Goal: Obtain resource: Download file/media

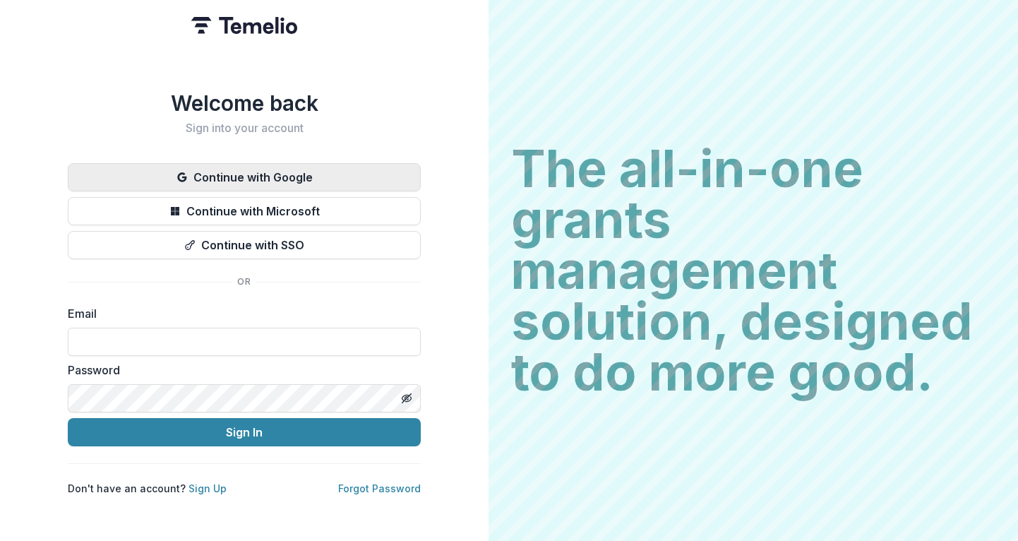
click at [251, 176] on button "Continue with Google" at bounding box center [244, 177] width 353 height 28
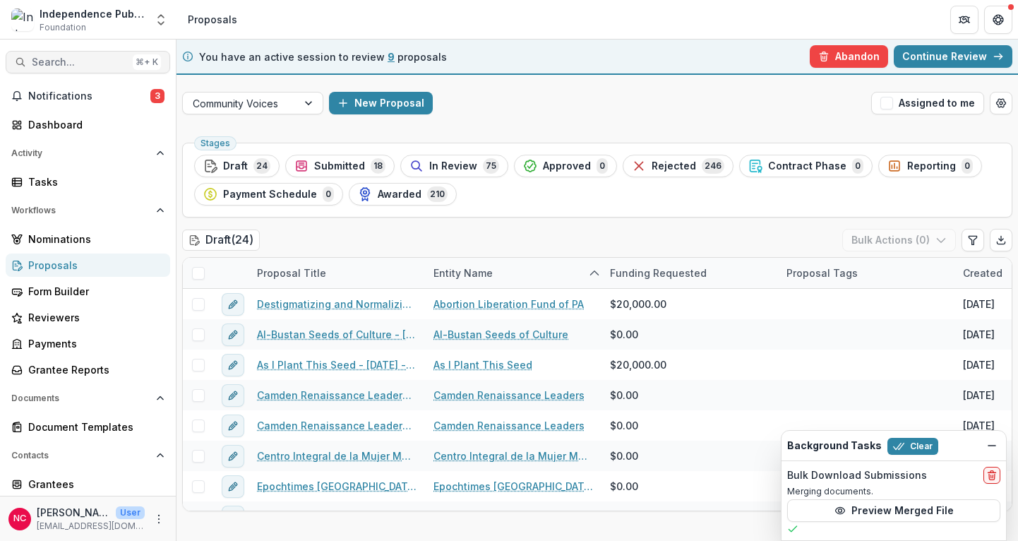
click at [86, 69] on button "Search... ⌘ + K" at bounding box center [88, 62] width 165 height 23
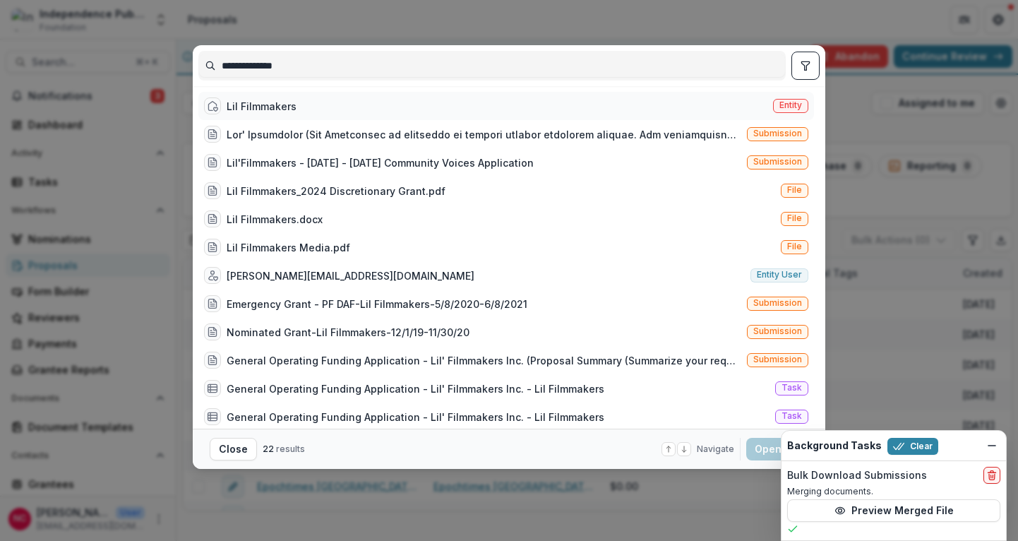
type input "**********"
click at [287, 107] on div "Lil Filmmakers" at bounding box center [262, 106] width 70 height 15
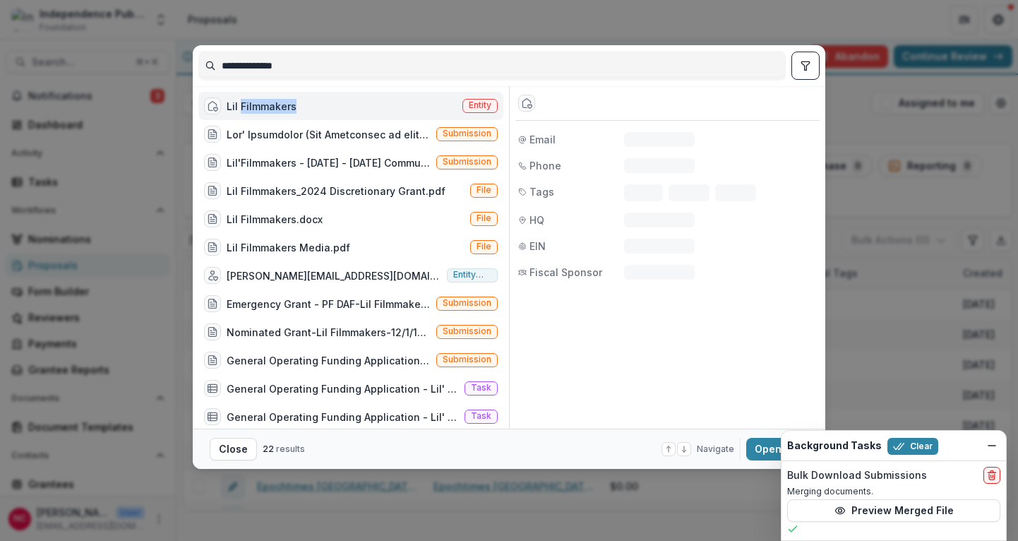
click at [287, 107] on div "Lil Filmmakers" at bounding box center [262, 106] width 70 height 15
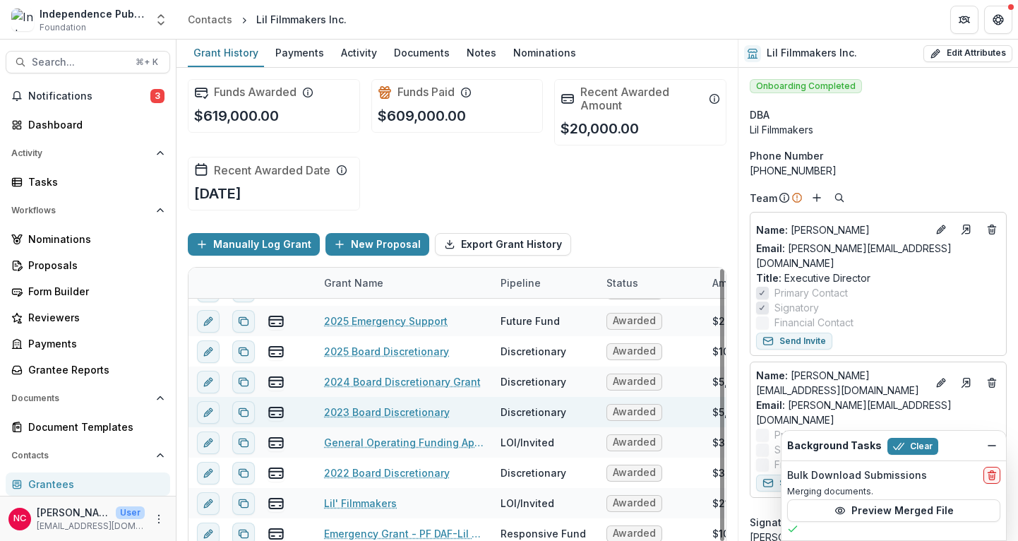
scroll to position [28, 0]
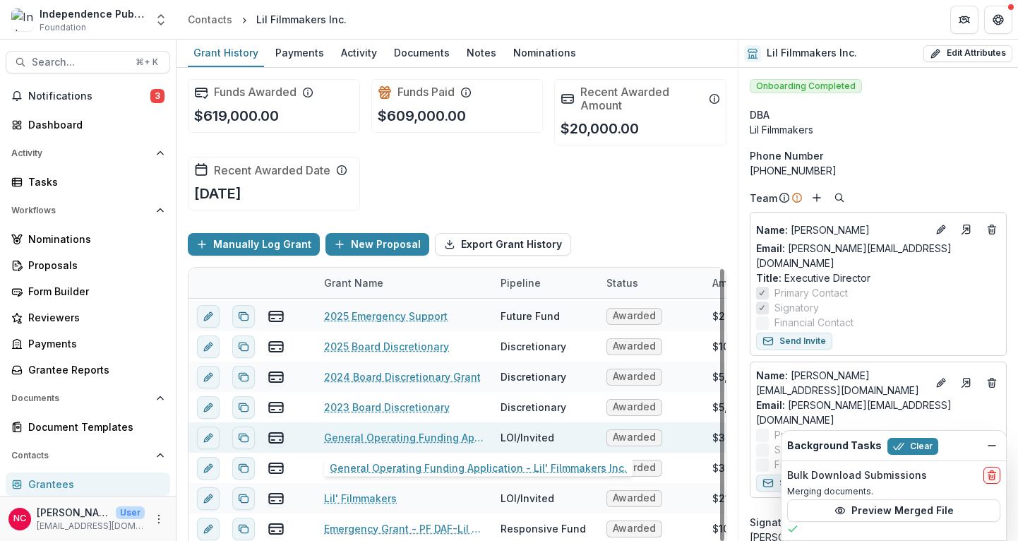
click at [443, 440] on link "General Operating Funding Application - Lil' Filmmakers Inc." at bounding box center [404, 437] width 160 height 15
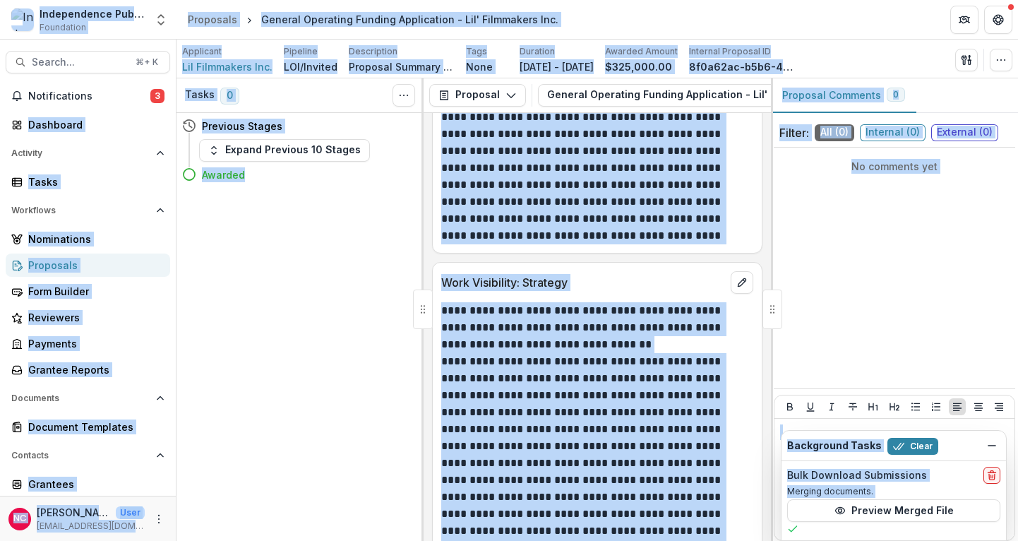
scroll to position [3428, 0]
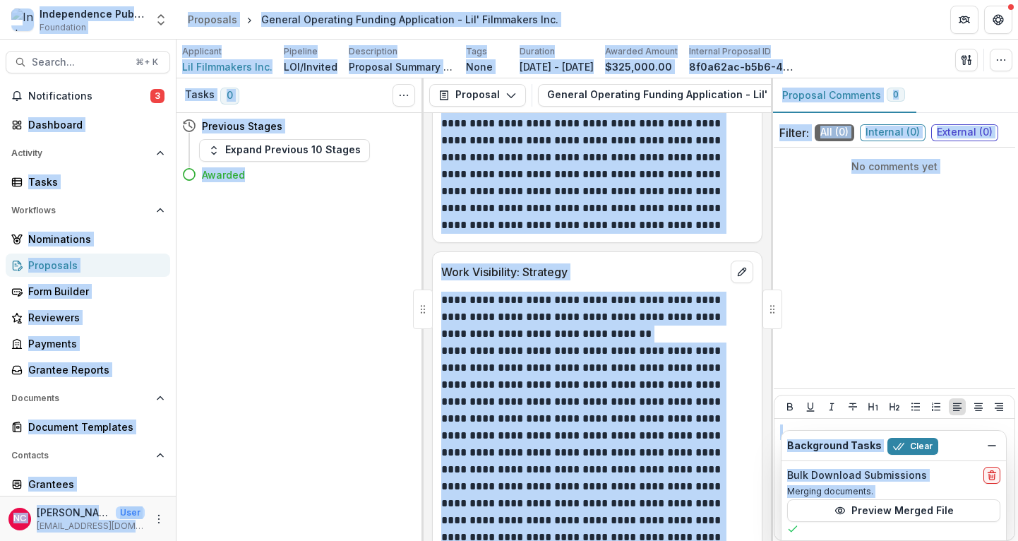
click at [533, 427] on div at bounding box center [595, 487] width 308 height 390
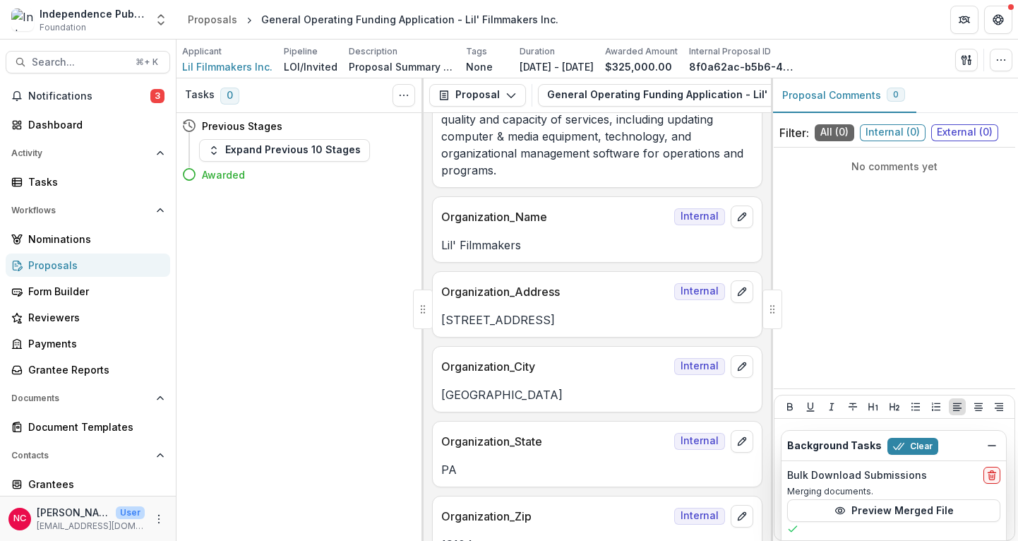
scroll to position [0, 0]
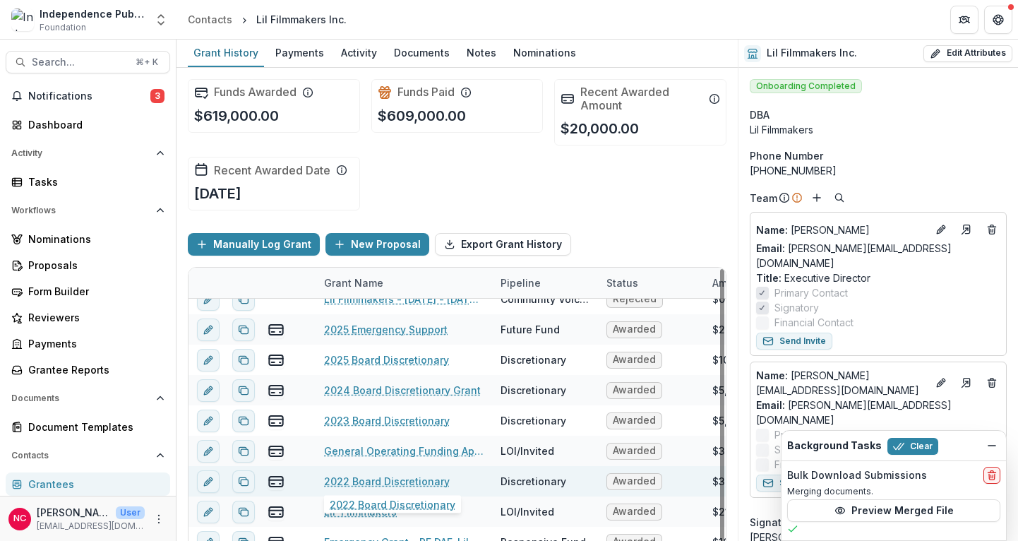
scroll to position [28, 0]
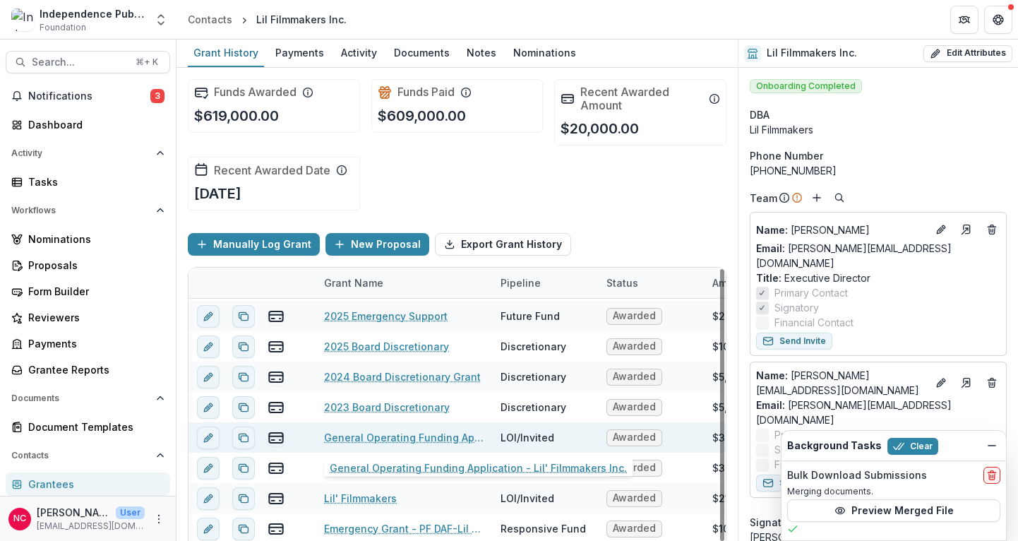
click at [403, 434] on link "General Operating Funding Application - Lil' Filmmakers Inc." at bounding box center [404, 437] width 160 height 15
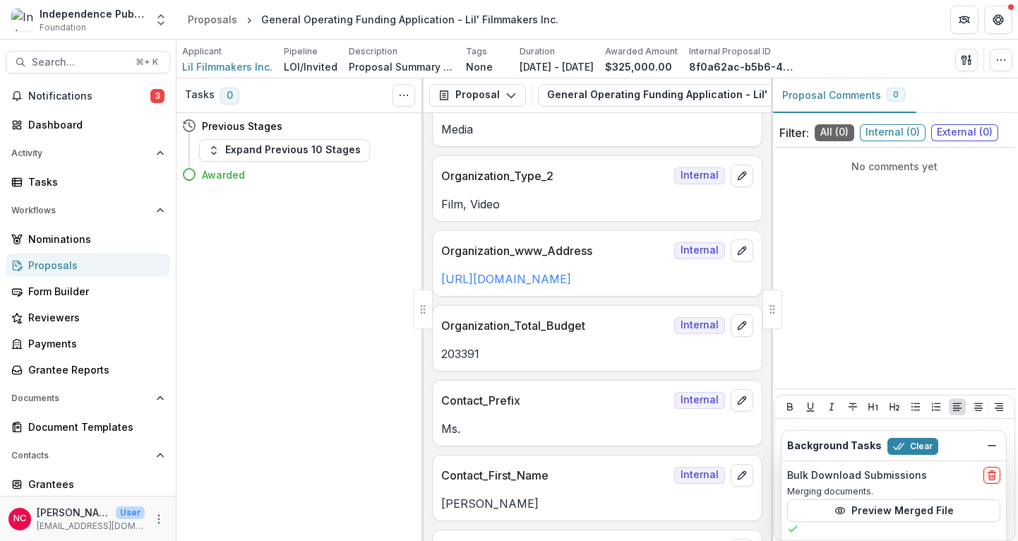
scroll to position [747, 0]
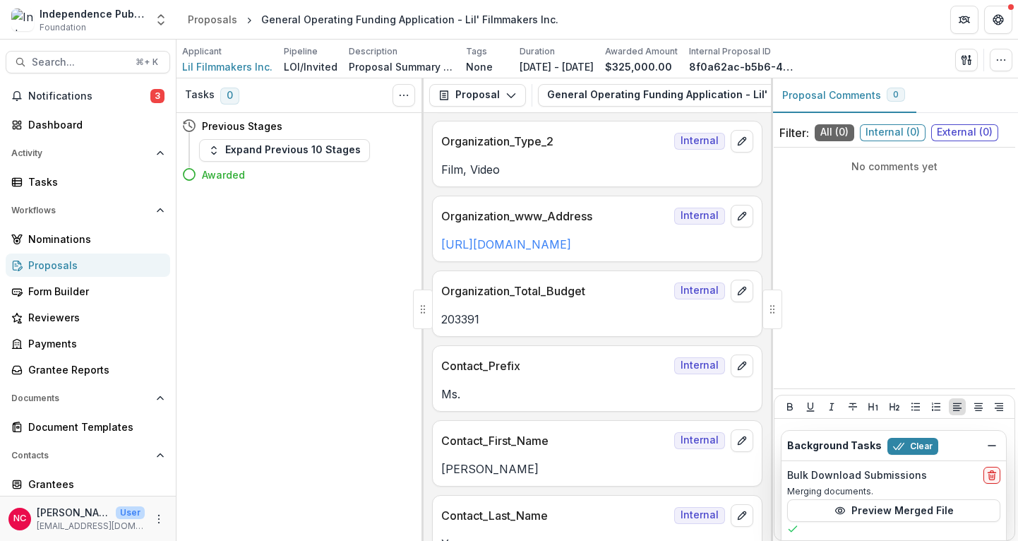
click at [463, 326] on p "203391" at bounding box center [597, 319] width 312 height 17
copy p "203391"
click at [68, 58] on span "Search..." at bounding box center [79, 63] width 95 height 12
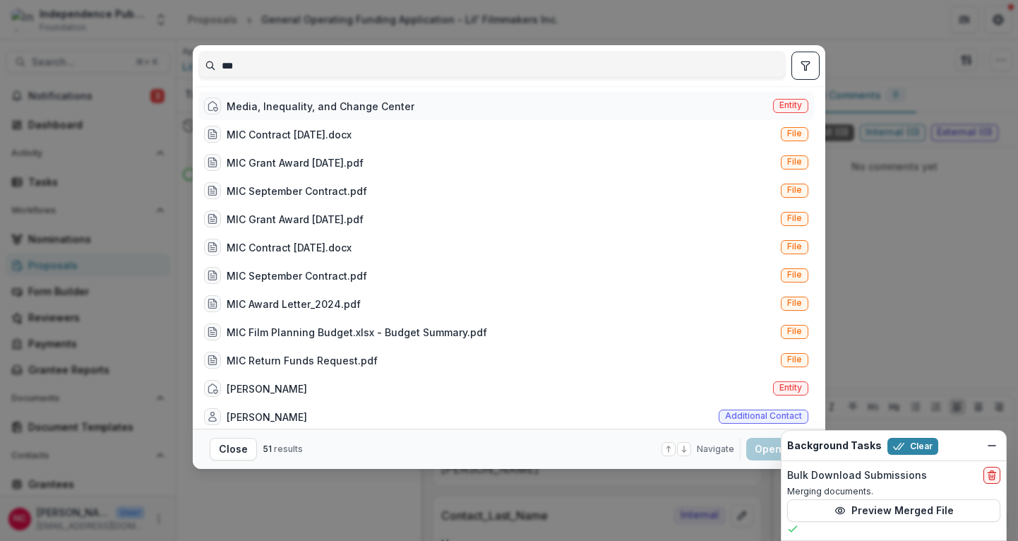
type input "***"
click at [287, 112] on div "Media, Inequality, and Change Center" at bounding box center [321, 106] width 188 height 15
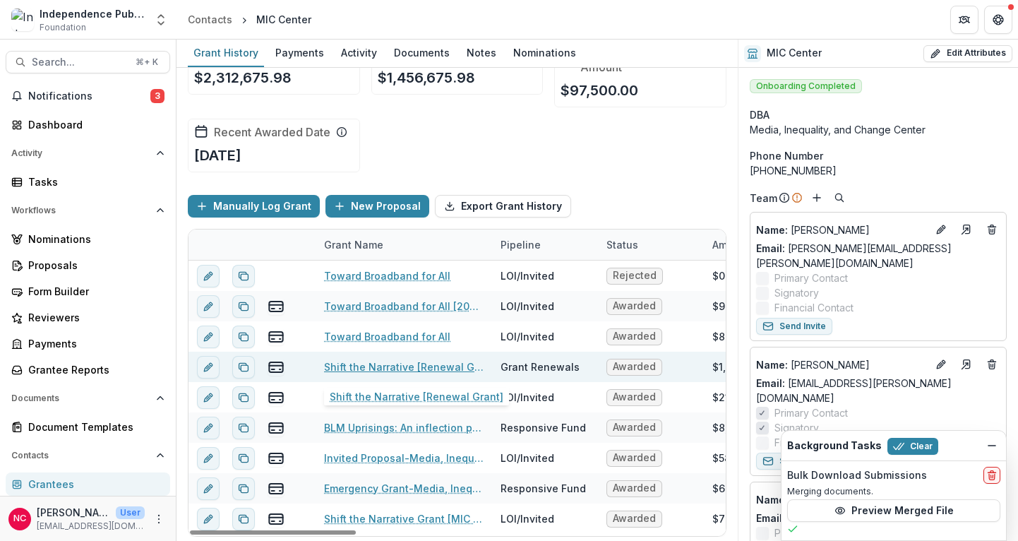
click at [367, 364] on link "Shift the Narrative [Renewal Grant]" at bounding box center [404, 367] width 160 height 15
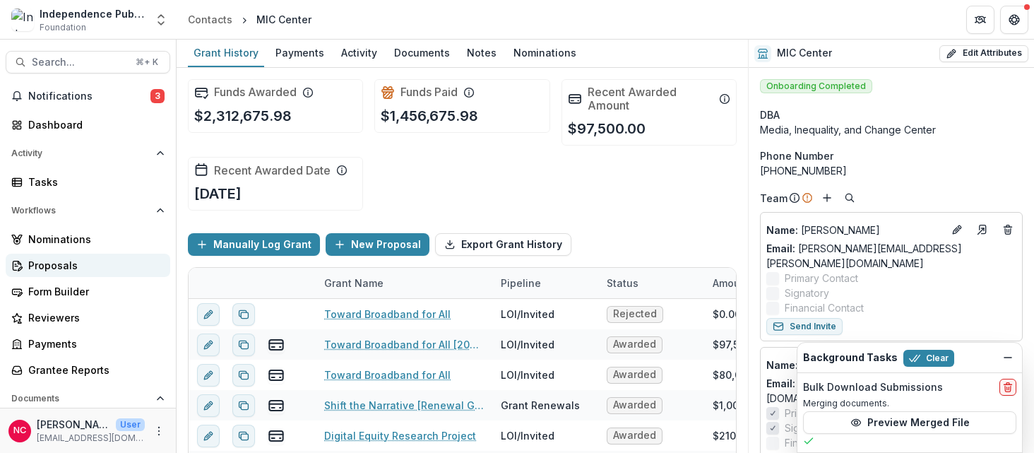
click at [78, 266] on div "Proposals" at bounding box center [93, 265] width 131 height 15
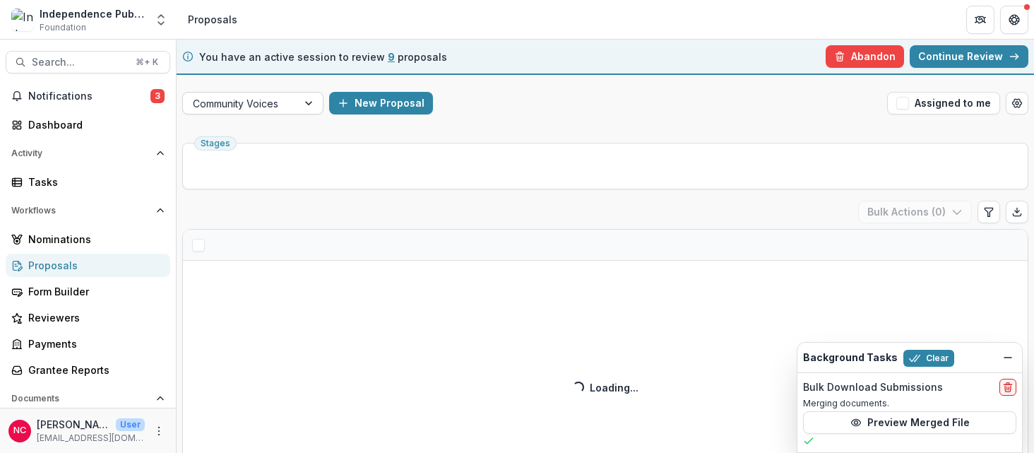
click at [308, 102] on div at bounding box center [309, 103] width 25 height 21
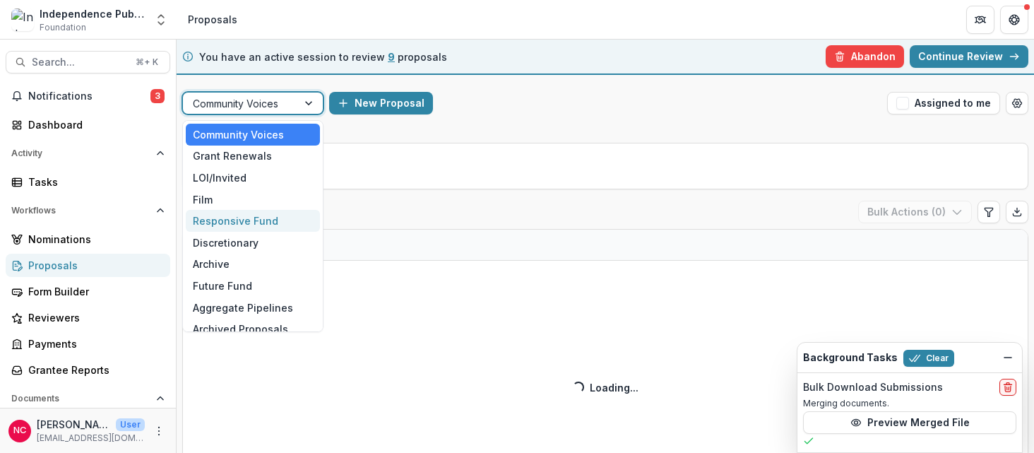
click at [269, 222] on div "Responsive Fund" at bounding box center [253, 221] width 134 height 22
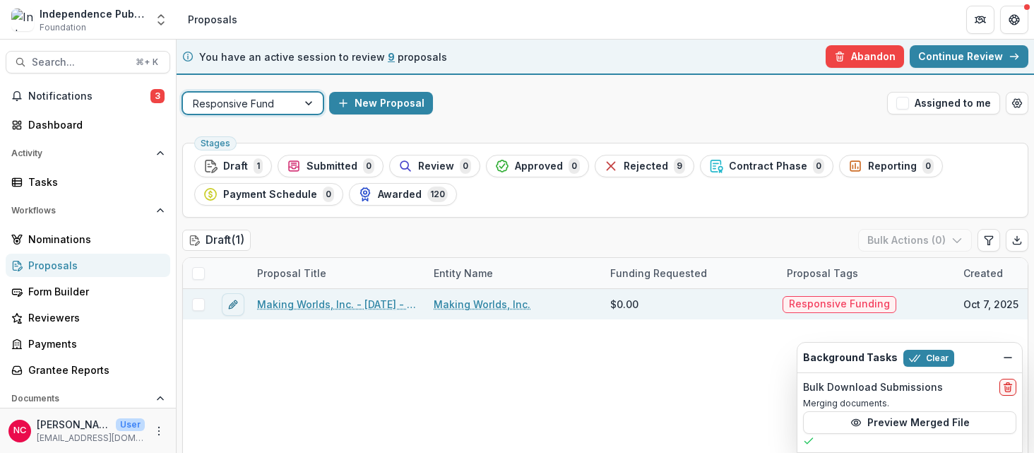
click at [339, 303] on link "Making Worlds, Inc. - 2025 - 2025 IPMF Responsive Funding Request" at bounding box center [337, 304] width 160 height 15
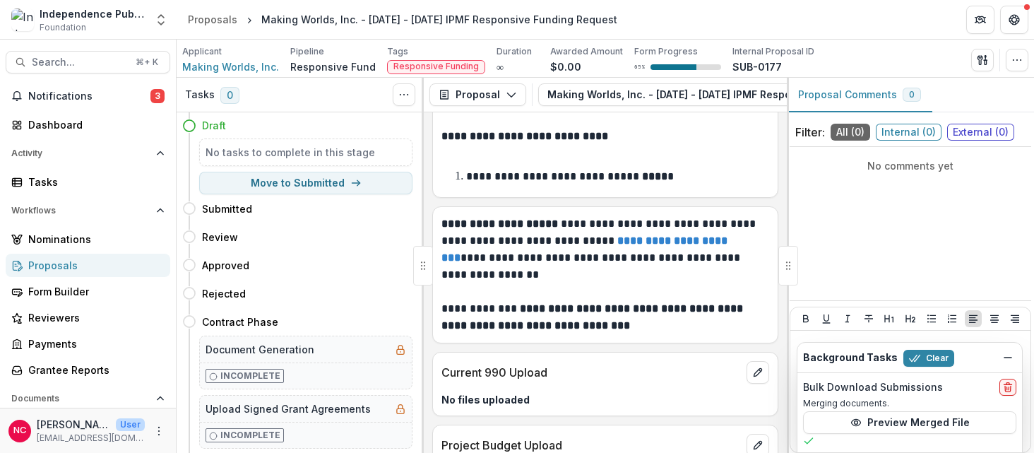
scroll to position [5493, 0]
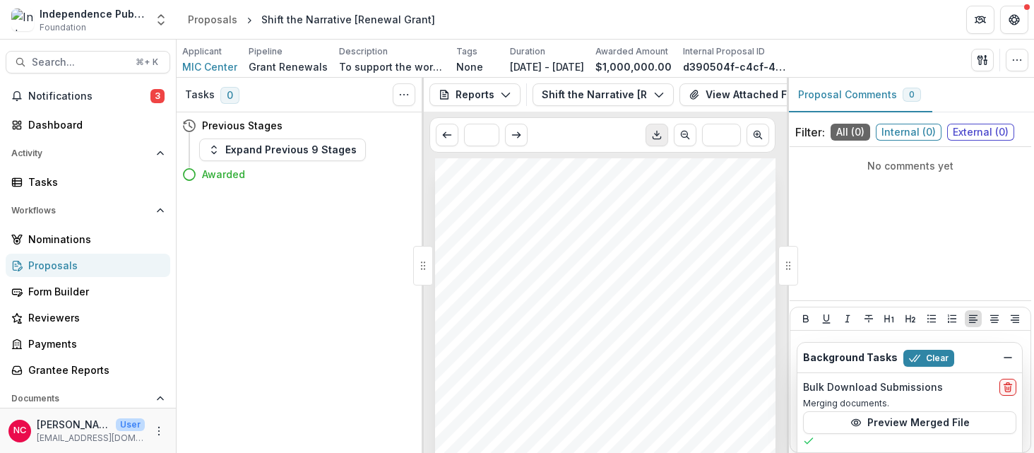
click at [658, 141] on icon "Download PDF" at bounding box center [656, 134] width 11 height 11
click at [504, 99] on icon "button" at bounding box center [505, 94] width 11 height 11
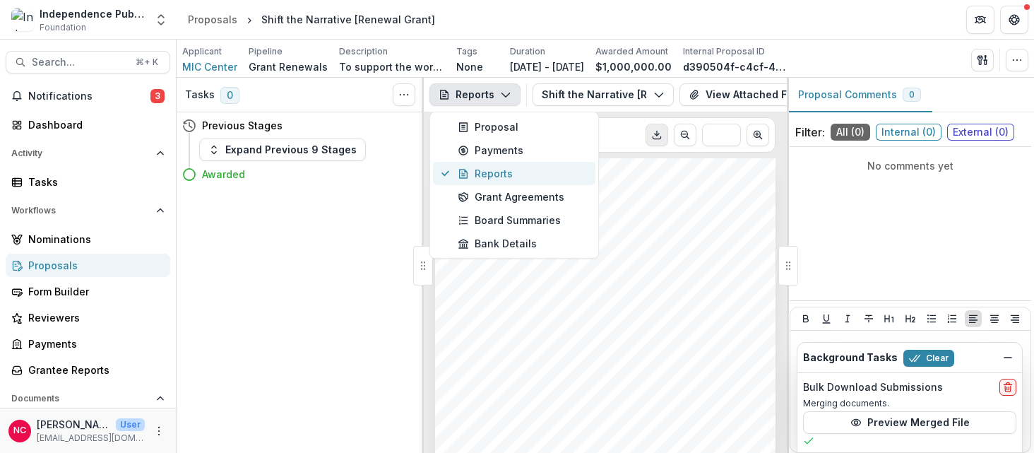
click at [528, 173] on div "Reports" at bounding box center [522, 173] width 129 height 15
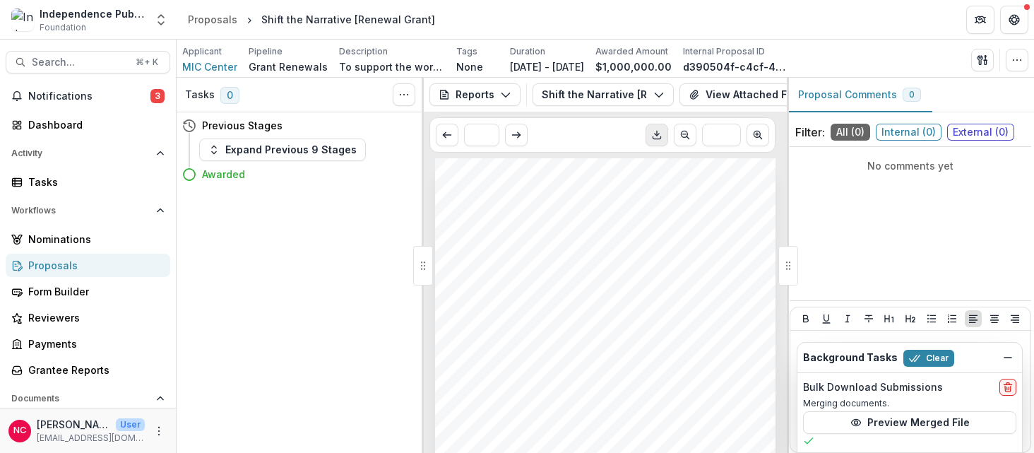
scroll to position [4, 0]
